Goal: Information Seeking & Learning: Learn about a topic

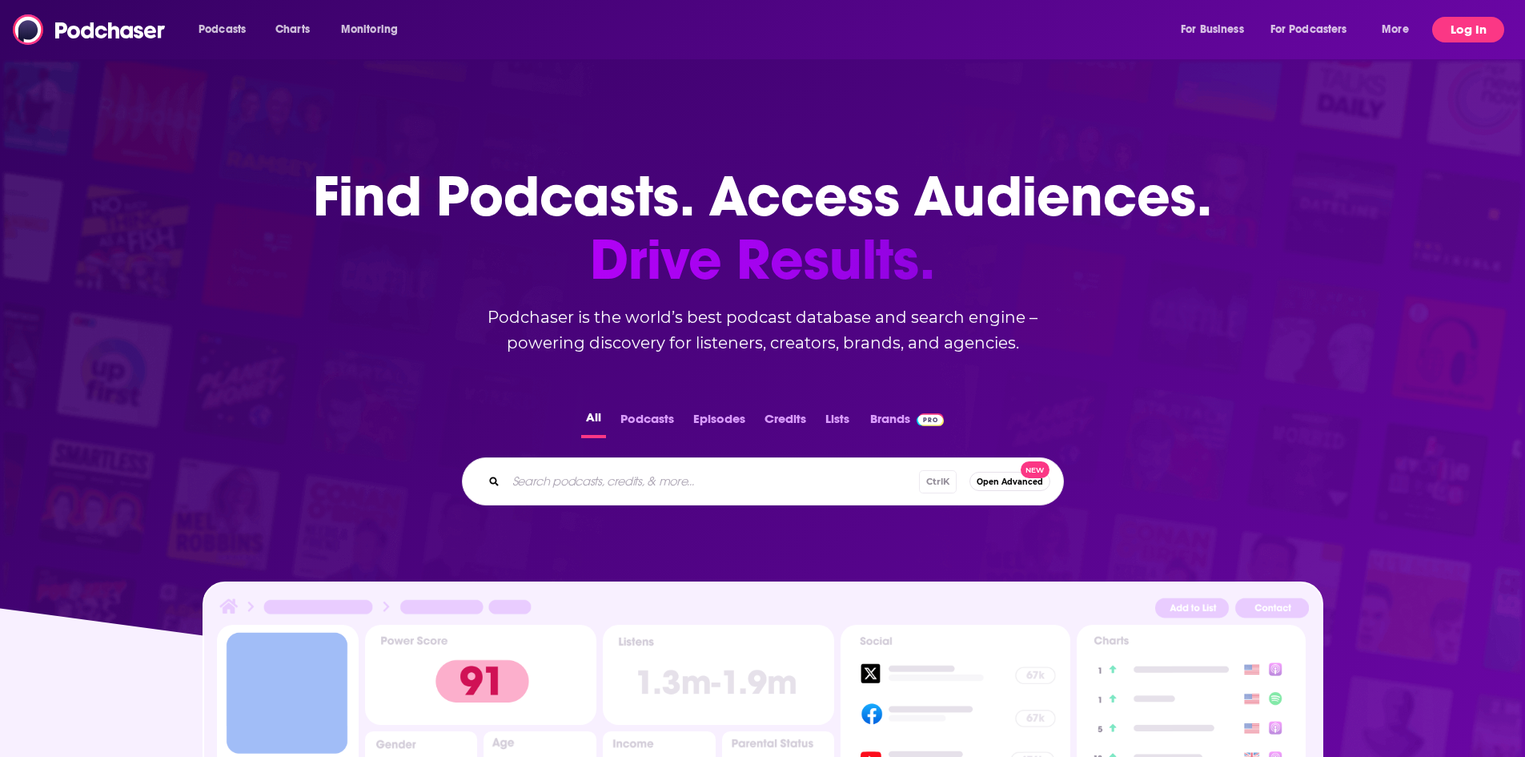
click at [594, 42] on button "Log In" at bounding box center [1468, 30] width 72 height 26
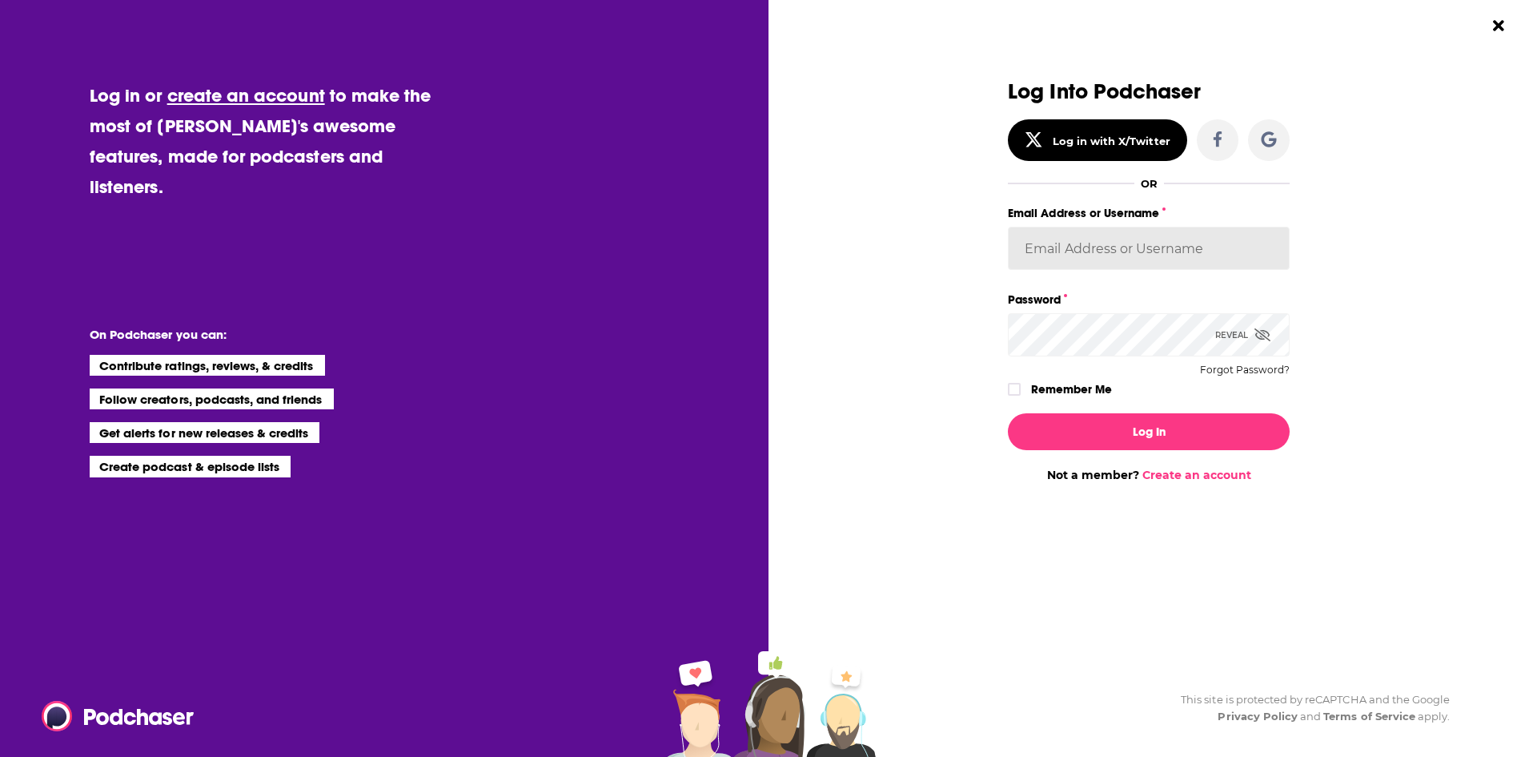
type input "LBPublicity2"
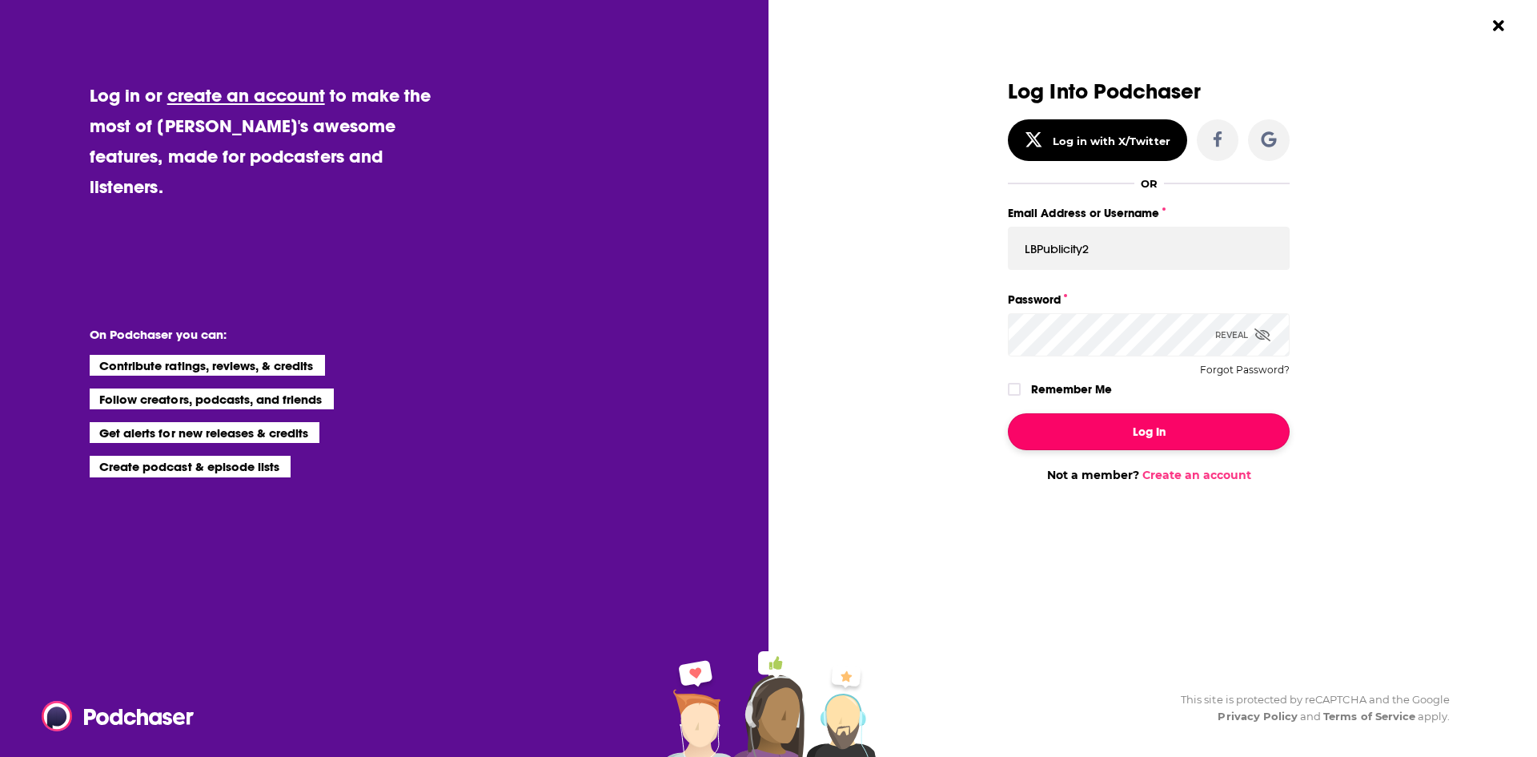
click at [594, 429] on button "Log In" at bounding box center [1149, 431] width 282 height 37
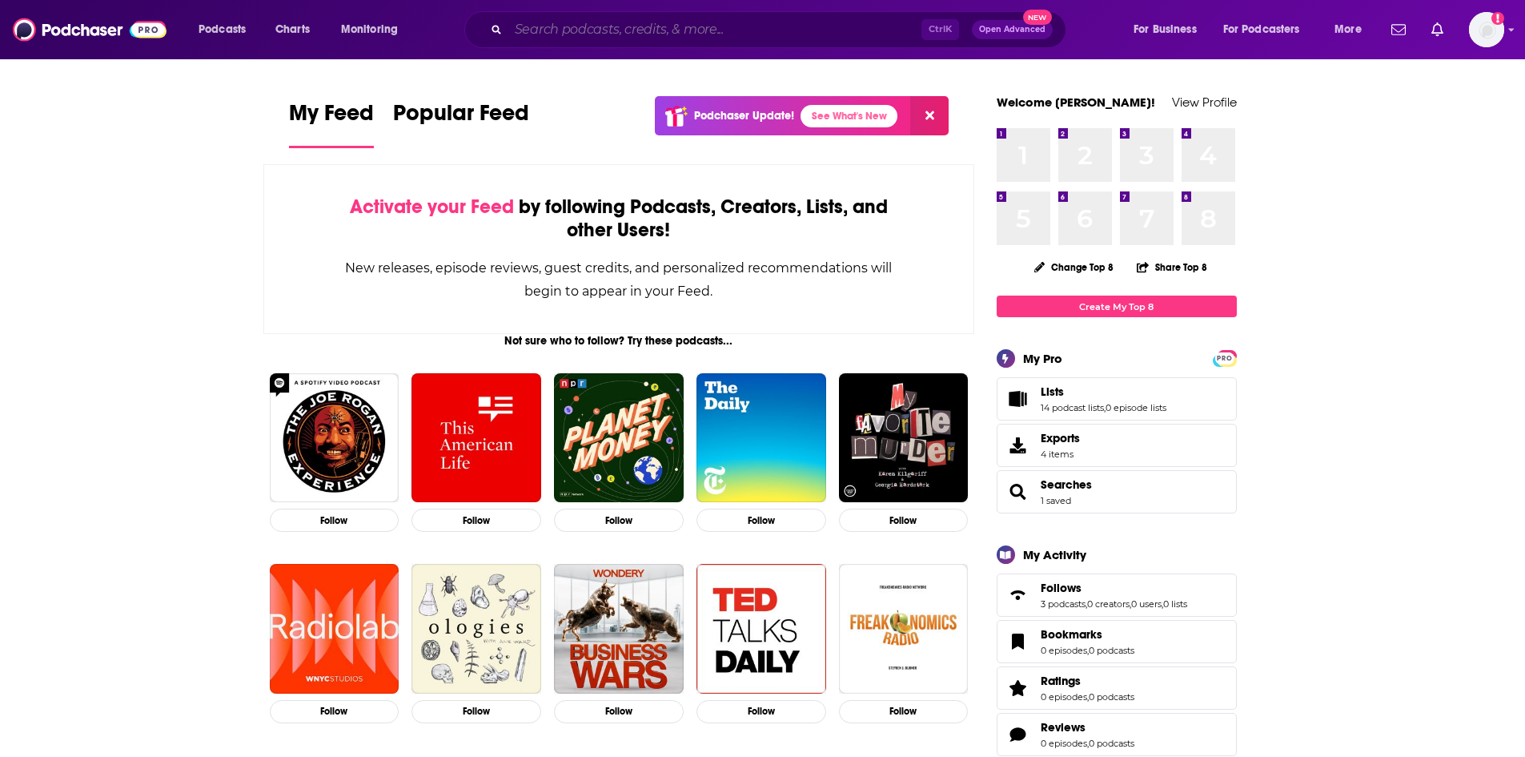
click at [594, 38] on input "Search podcasts, credits, & more..." at bounding box center [714, 30] width 413 height 26
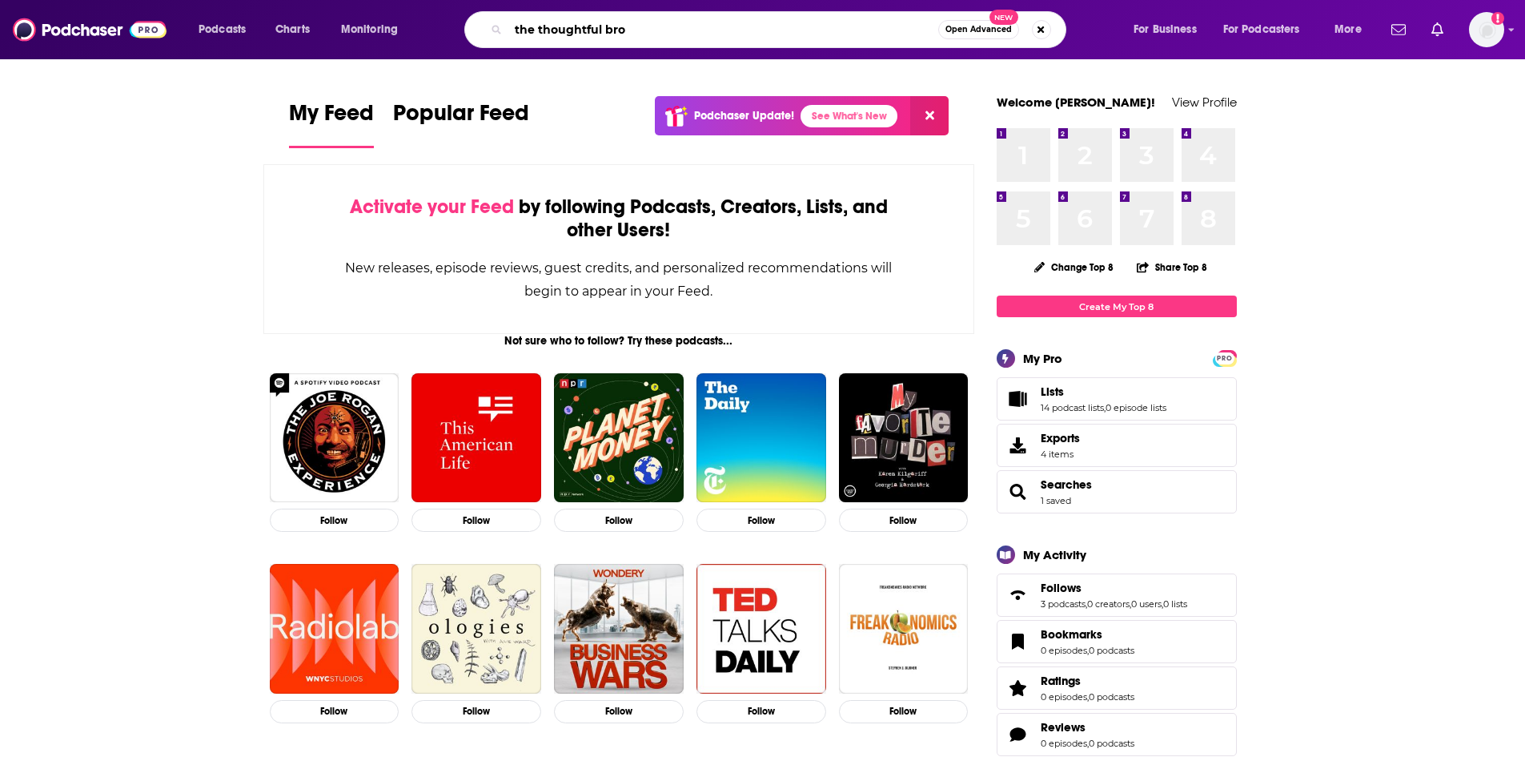
type input "the thoughtful bro"
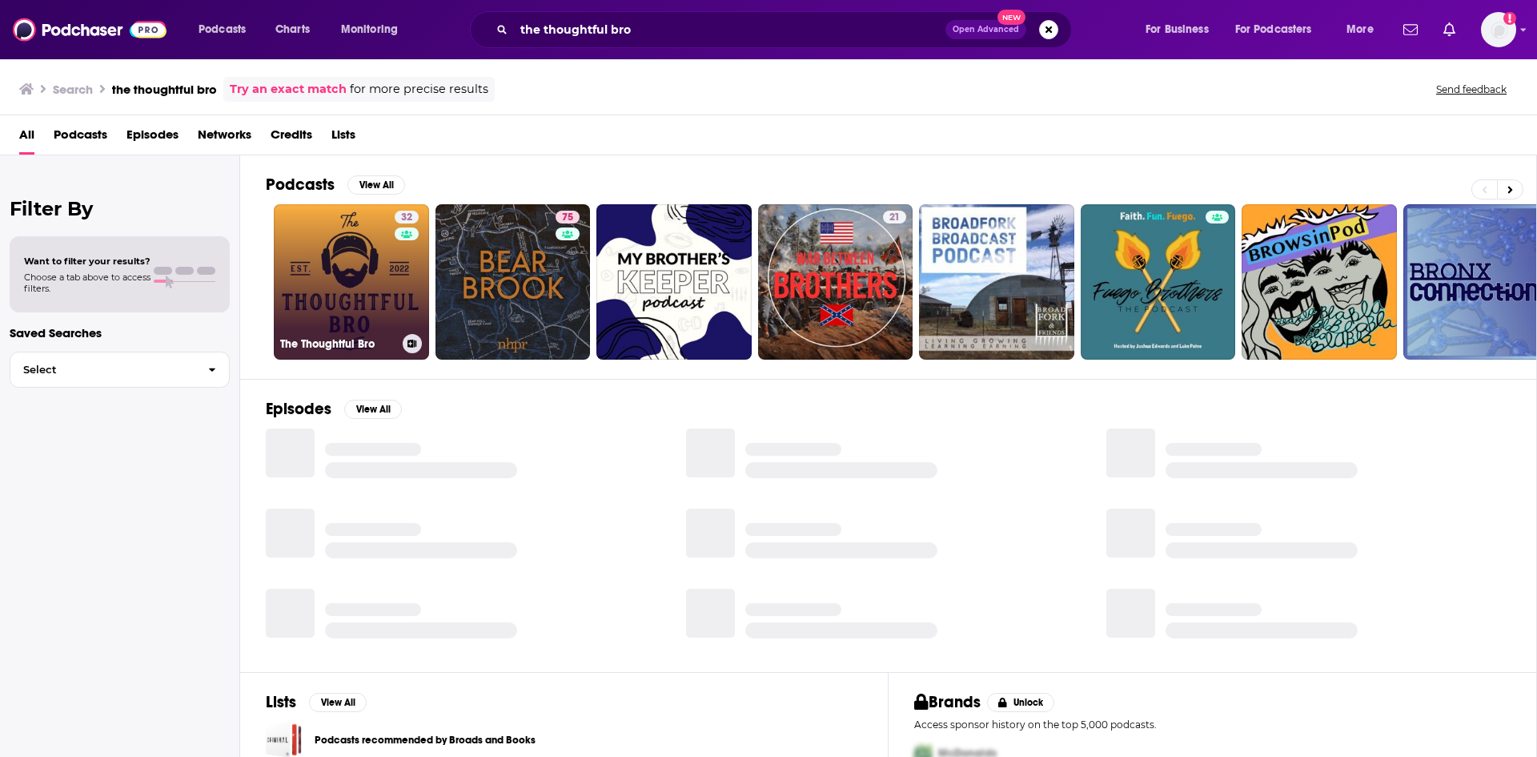
click at [339, 297] on link "32 The Thoughtful Bro" at bounding box center [351, 281] width 155 height 155
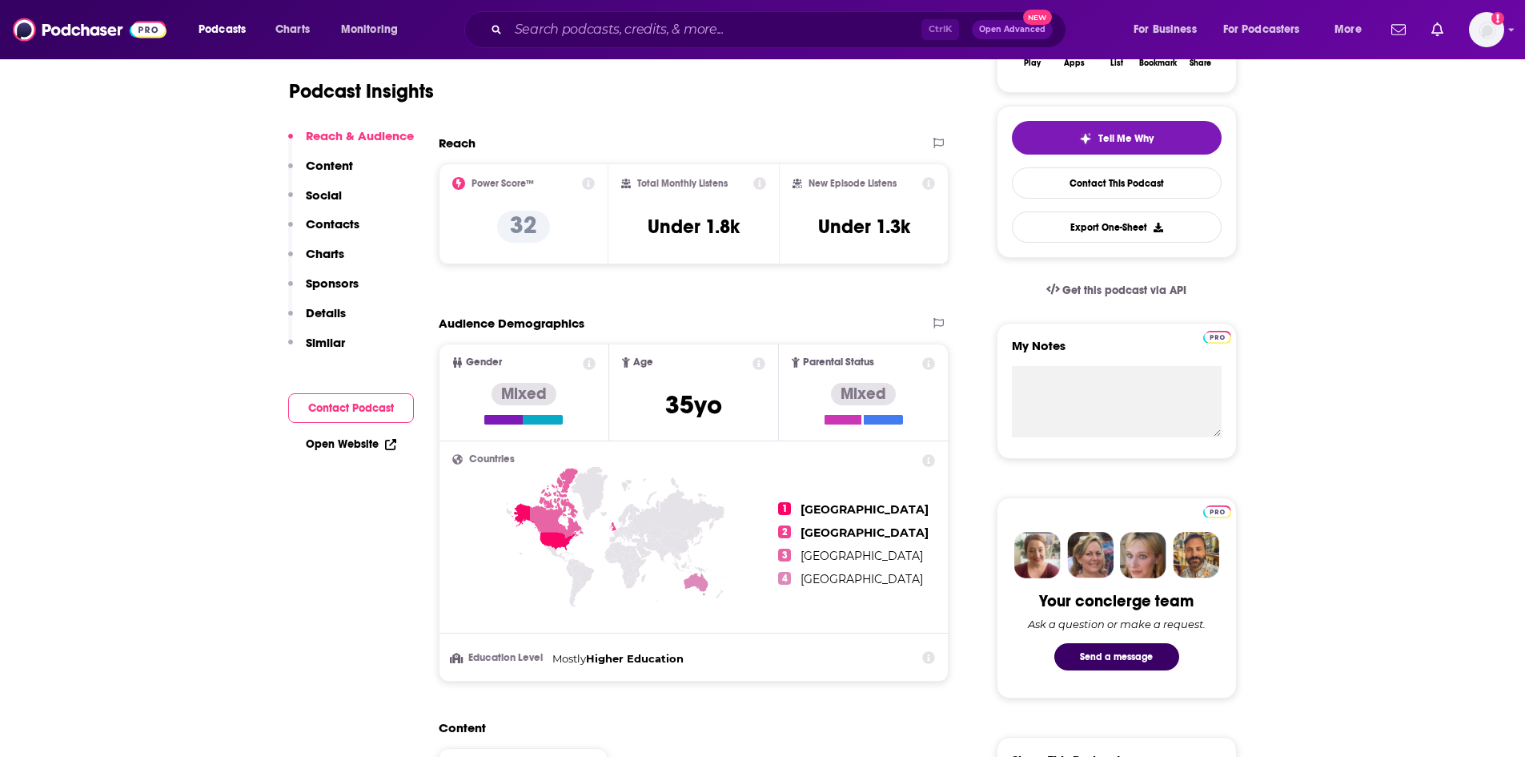
scroll to position [480, 0]
